Goal: Task Accomplishment & Management: Complete application form

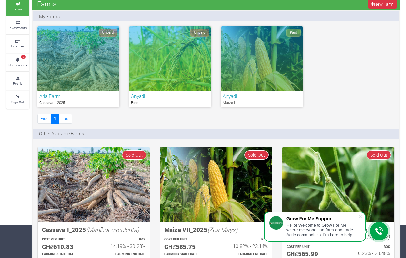
scroll to position [28, 0]
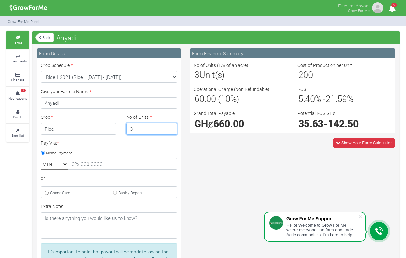
click at [171, 130] on input "3" at bounding box center [151, 129] width 51 height 12
click at [171, 130] on input "2" at bounding box center [151, 129] width 51 height 12
type input "1"
click at [171, 130] on input "1" at bounding box center [151, 129] width 51 height 12
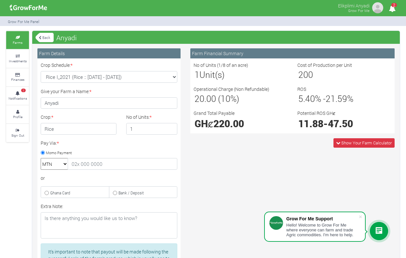
click at [322, 1] on div "Elikplimi Anyadi Grow For Me 2" at bounding box center [202, 8] width 403 height 17
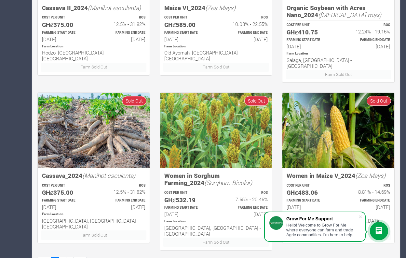
scroll to position [424, 0]
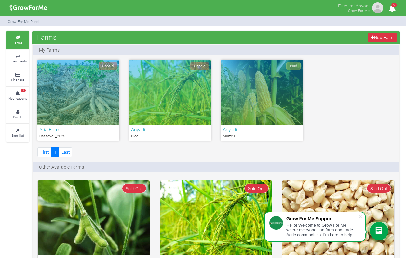
scroll to position [0, 0]
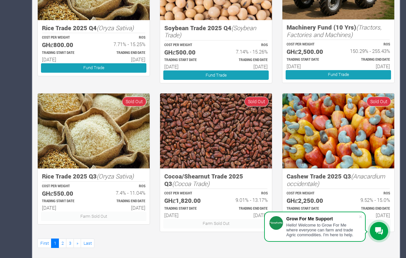
scroll to position [384, 0]
